Goal: Information Seeking & Learning: Find specific fact

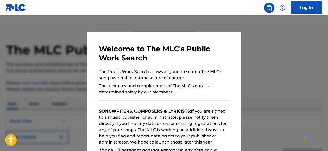
click at [155, 80] on p "The Public Work Search allows anyone to search The MLC’s song ownership databas…" at bounding box center [164, 75] width 130 height 12
click at [300, 76] on div at bounding box center [164, 90] width 328 height 151
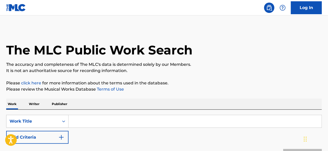
click at [101, 121] on input "Search Form" at bounding box center [195, 121] width 253 height 12
paste input "Samwel atanus"
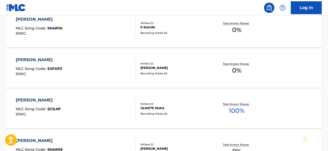
scroll to position [480, 0]
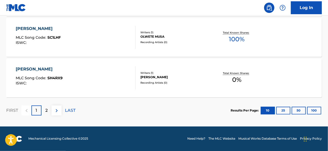
click at [314, 107] on button "100" at bounding box center [314, 111] width 14 height 8
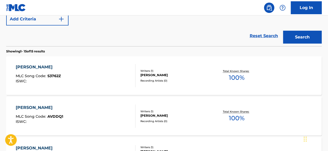
scroll to position [87, 0]
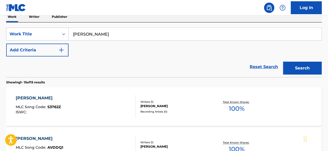
click at [128, 36] on input "Samwel atanus" at bounding box center [195, 34] width 253 height 12
paste input "William Shakespeare"
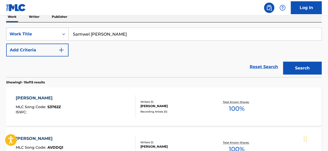
click at [128, 36] on input "Samwel William Shakespeare" at bounding box center [195, 34] width 253 height 12
paste input "Search Form"
type input "William Shakespeare"
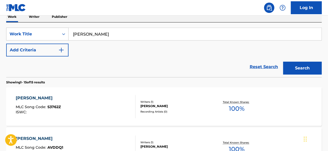
click at [284, 62] on button "Search" at bounding box center [303, 68] width 39 height 13
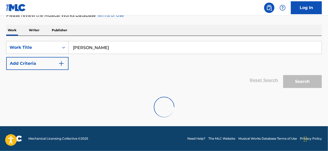
scroll to position [74, 0]
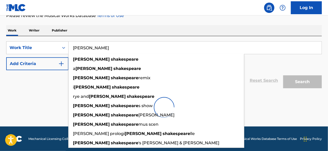
click at [269, 116] on div at bounding box center [164, 107] width 316 height 33
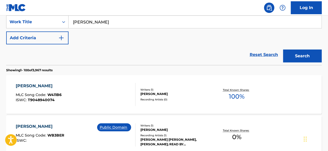
scroll to position [0, 0]
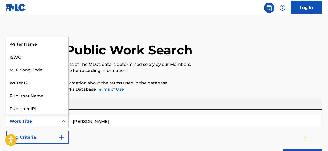
click at [64, 123] on icon "Search Form" at bounding box center [63, 121] width 5 height 5
click at [47, 44] on div "Writer Name" at bounding box center [37, 43] width 62 height 13
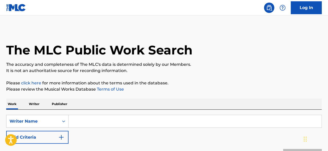
click at [105, 125] on input "Search Form" at bounding box center [195, 121] width 253 height 12
paste input "William Shakespeare"
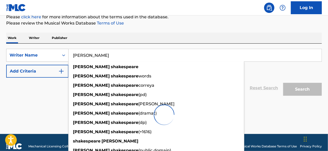
scroll to position [74, 0]
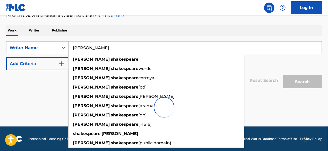
click at [278, 108] on div at bounding box center [164, 107] width 316 height 33
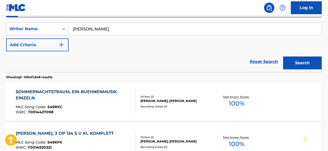
scroll to position [63, 0]
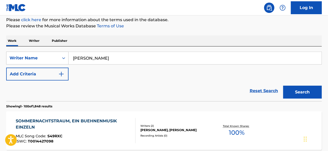
click at [147, 62] on input "William Shakespeare" at bounding box center [195, 58] width 253 height 12
click at [147, 61] on input "William Shakespeare" at bounding box center [195, 58] width 253 height 12
paste input "Paul Edet Edem"
click at [284, 86] on button "Search" at bounding box center [303, 92] width 39 height 13
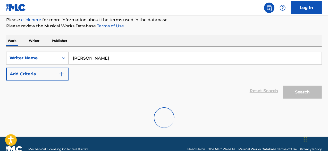
scroll to position [57, 0]
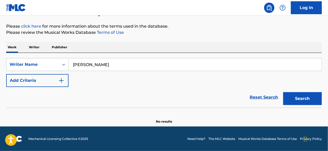
click at [151, 60] on input "Paul Edet Edem" at bounding box center [195, 64] width 253 height 12
paste input "James shinaayomi"
click at [284, 92] on button "Search" at bounding box center [303, 98] width 39 height 13
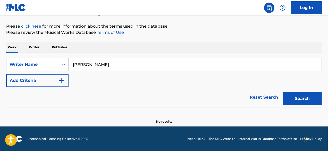
click at [139, 68] on input "James shinaayomi" at bounding box center [195, 64] width 253 height 12
paste input "Lathi Xeketwana"
click at [284, 92] on button "Search" at bounding box center [303, 98] width 39 height 13
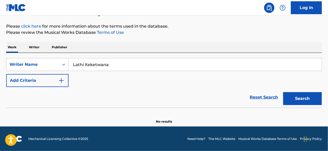
click at [131, 61] on input "Lathi Xeketwana" at bounding box center [195, 64] width 253 height 12
paste input "Elita Mulandu"
click at [284, 92] on button "Search" at bounding box center [303, 98] width 39 height 13
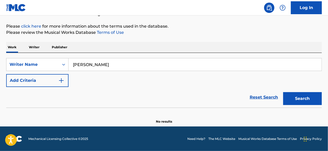
click at [108, 59] on input "Elita Mulandu" at bounding box center [195, 64] width 253 height 12
paste input "Hillman Davis"
click at [284, 92] on button "Search" at bounding box center [303, 98] width 39 height 13
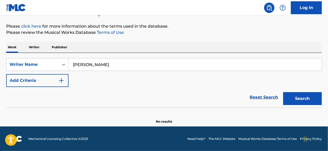
click at [123, 58] on input "Hillman Davis" at bounding box center [195, 64] width 253 height 12
paste input "Mthokozisi Ngomane"
type input "Mthokozisi Ngomane"
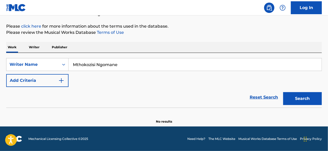
click at [284, 92] on button "Search" at bounding box center [303, 98] width 39 height 13
